Goal: Task Accomplishment & Management: Manage account settings

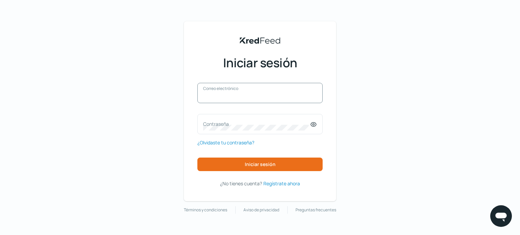
type input "[EMAIL_ADDRESS][DOMAIN_NAME]"
click at [237, 91] on div "[EMAIL_ADDRESS][DOMAIN_NAME] Correo electrónico" at bounding box center [259, 93] width 125 height 20
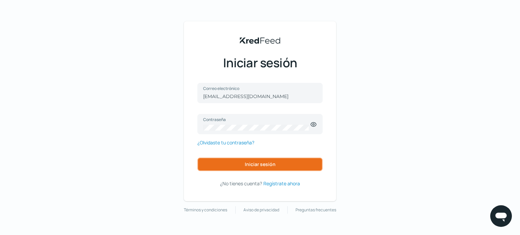
click at [264, 167] on font "Iniciar sesión" at bounding box center [260, 164] width 31 height 6
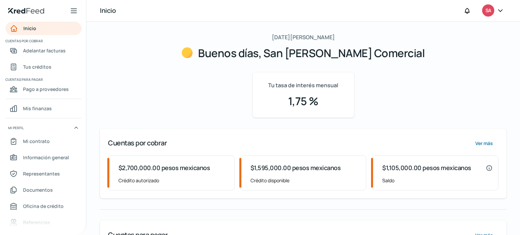
click at [50, 60] on nav "Inicio Cuentas por cobrar Adelantar facturas Tus créditos Cuentas para pagar Pa…" at bounding box center [43, 125] width 86 height 206
click at [49, 67] on font "Tus créditos" at bounding box center [37, 67] width 28 height 6
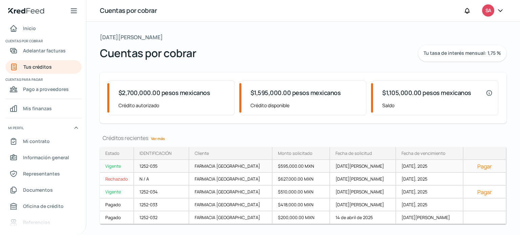
click at [111, 163] on font "Vigente" at bounding box center [113, 166] width 16 height 6
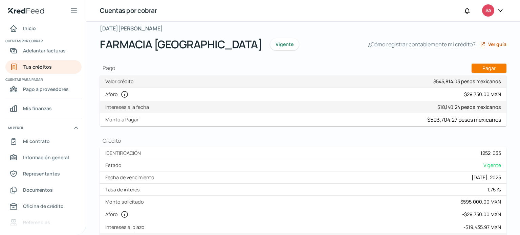
scroll to position [68, 0]
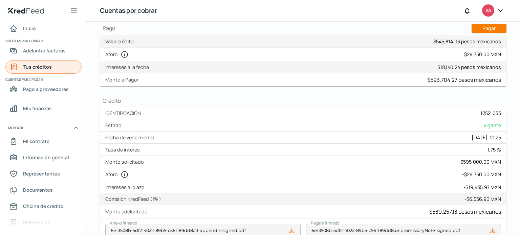
click at [43, 65] on font "Tus créditos" at bounding box center [37, 67] width 28 height 6
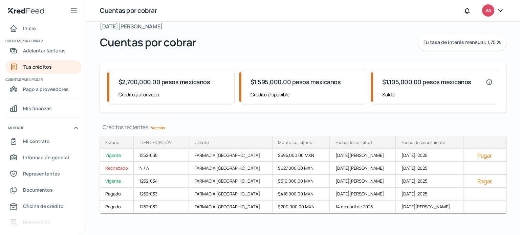
scroll to position [16, 0]
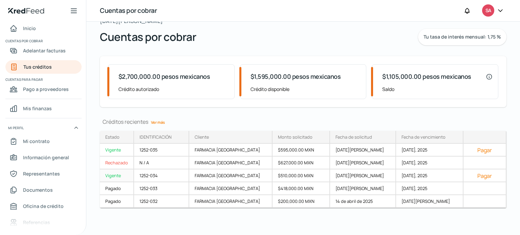
drag, startPoint x: 272, startPoint y: 172, endPoint x: 202, endPoint y: 170, distance: 70.5
click at [0, 0] on link "1252-034 FARMACIA [GEOGRAPHIC_DATA] $510,000.00 MXN [DATE][PERSON_NAME] [DATE],…" at bounding box center [0, 0] width 0 height 0
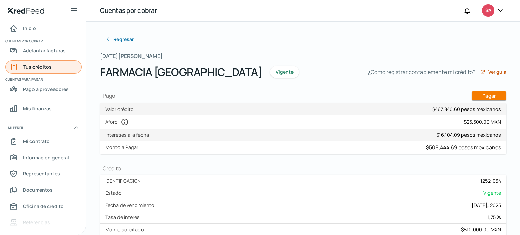
click at [57, 66] on link "Tus créditos" at bounding box center [43, 67] width 76 height 14
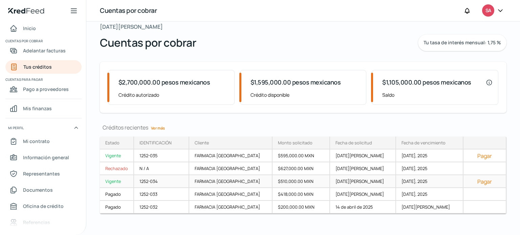
scroll to position [16, 0]
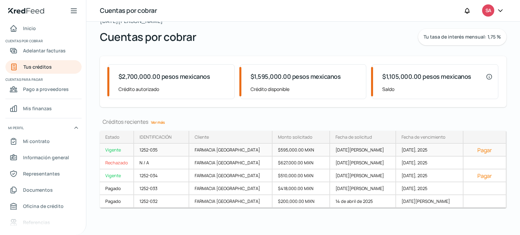
click at [477, 151] on font "Pagar" at bounding box center [484, 150] width 15 height 7
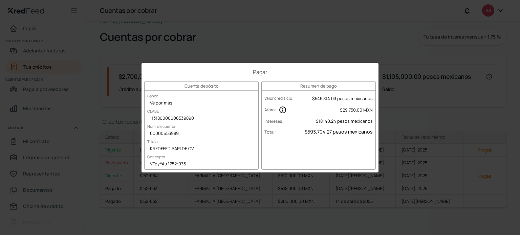
click at [314, 147] on div "Resumen de pago Valor crediticio : $545,814.03 pesos mexicanos Aforo : $29,750.…" at bounding box center [318, 125] width 114 height 89
